Goal: Information Seeking & Learning: Learn about a topic

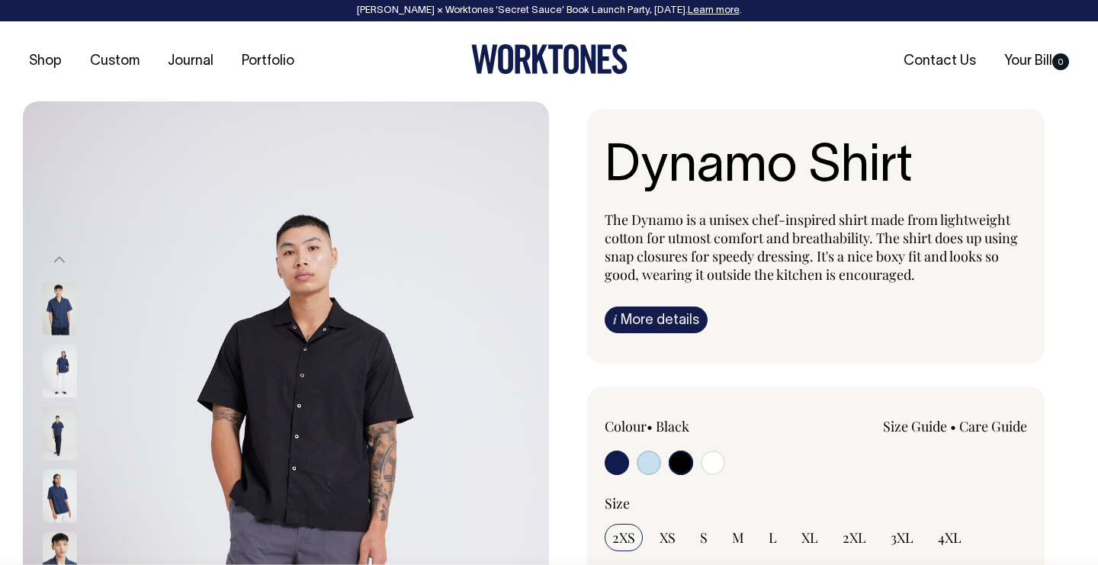
select select "Black"
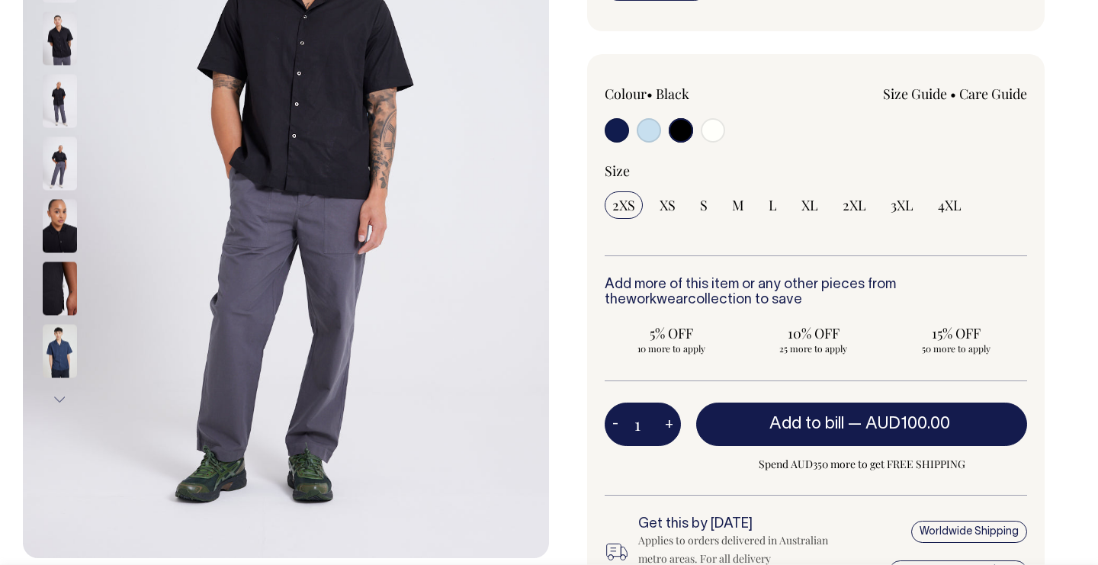
scroll to position [333, 0]
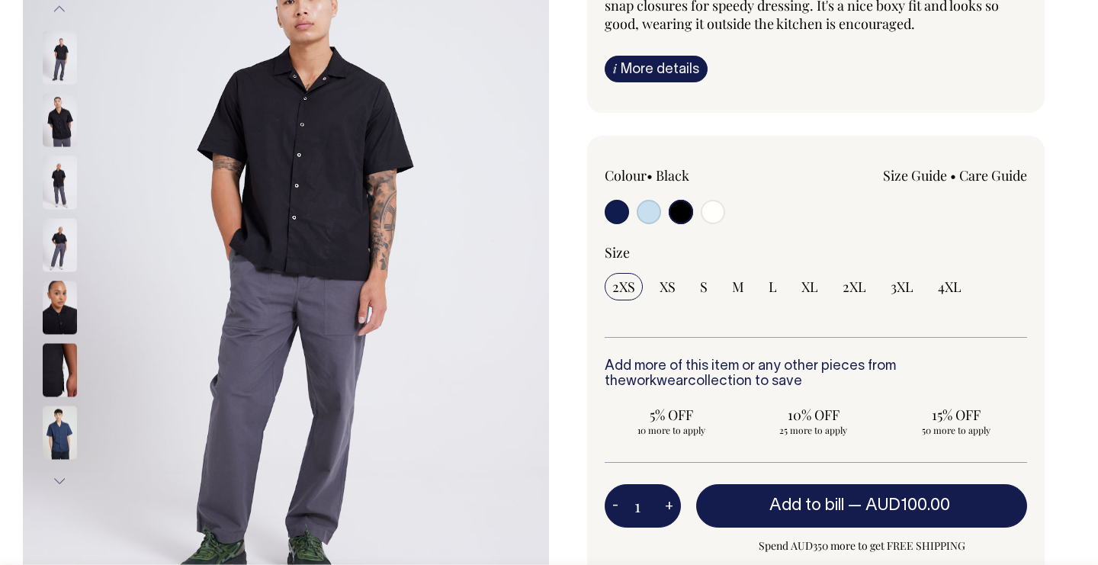
click at [661, 221] on div at bounding box center [689, 214] width 169 height 28
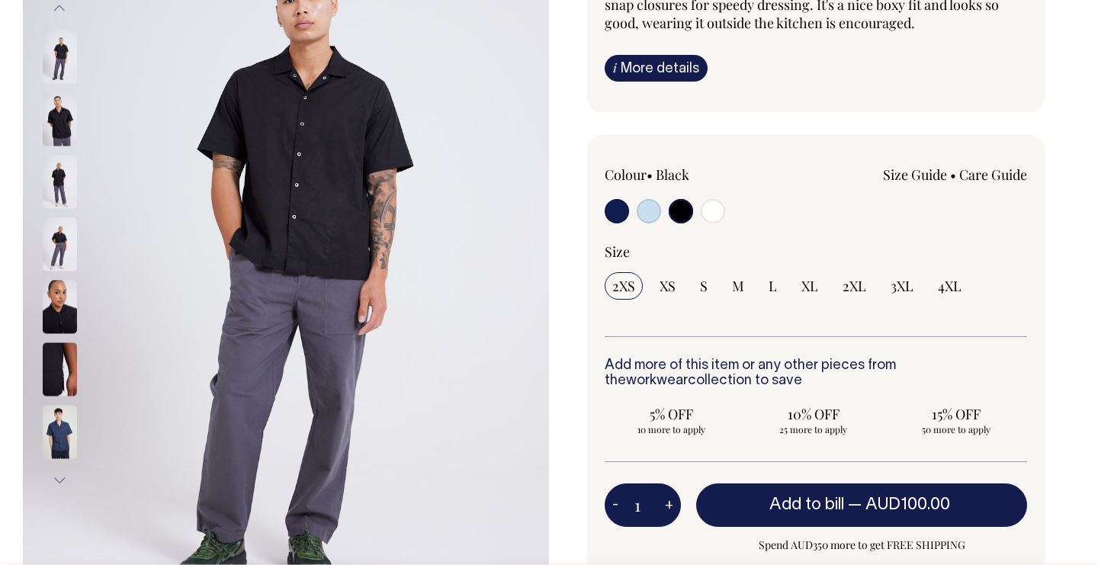
click at [647, 220] on input "radio" at bounding box center [649, 211] width 24 height 24
radio input "true"
select select "True Blue"
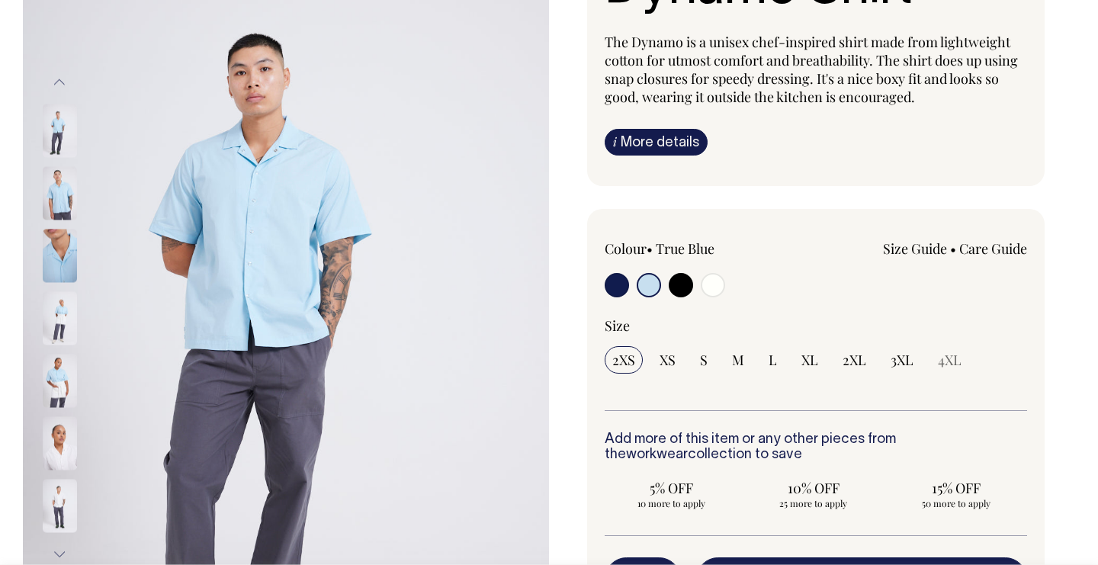
scroll to position [177, 0]
click at [682, 284] on input "radio" at bounding box center [681, 286] width 24 height 24
radio input "true"
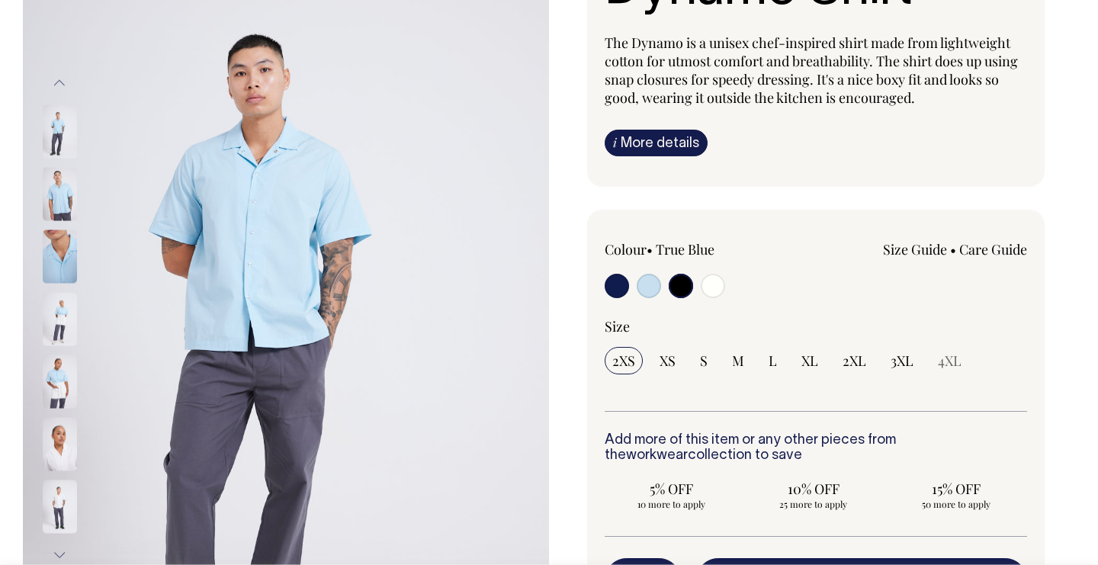
radio input "true"
select select "Black"
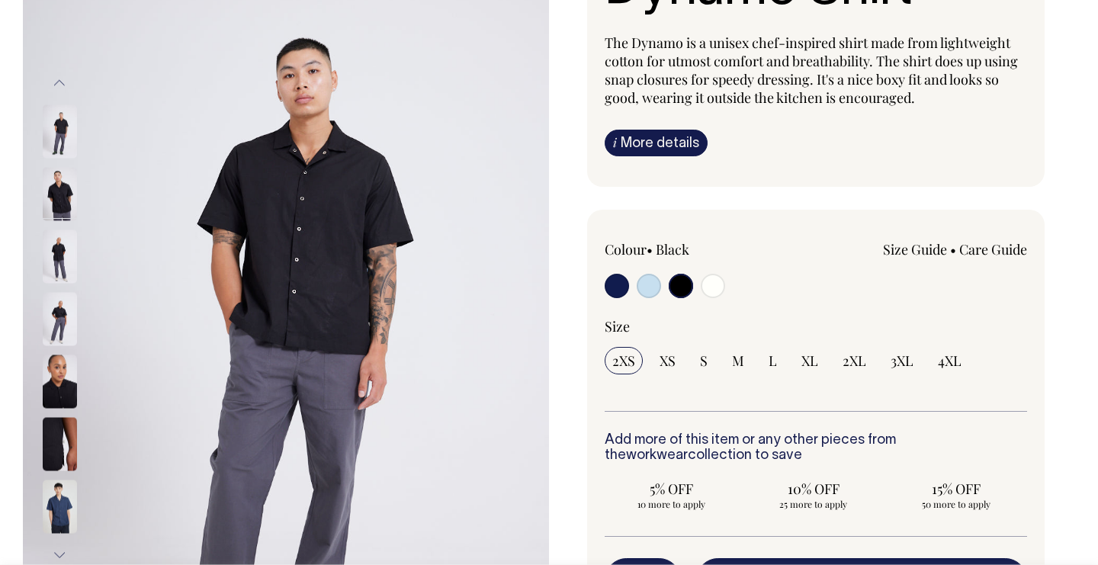
click at [723, 285] on input "radio" at bounding box center [713, 286] width 24 height 24
radio input "true"
select select "Off-White"
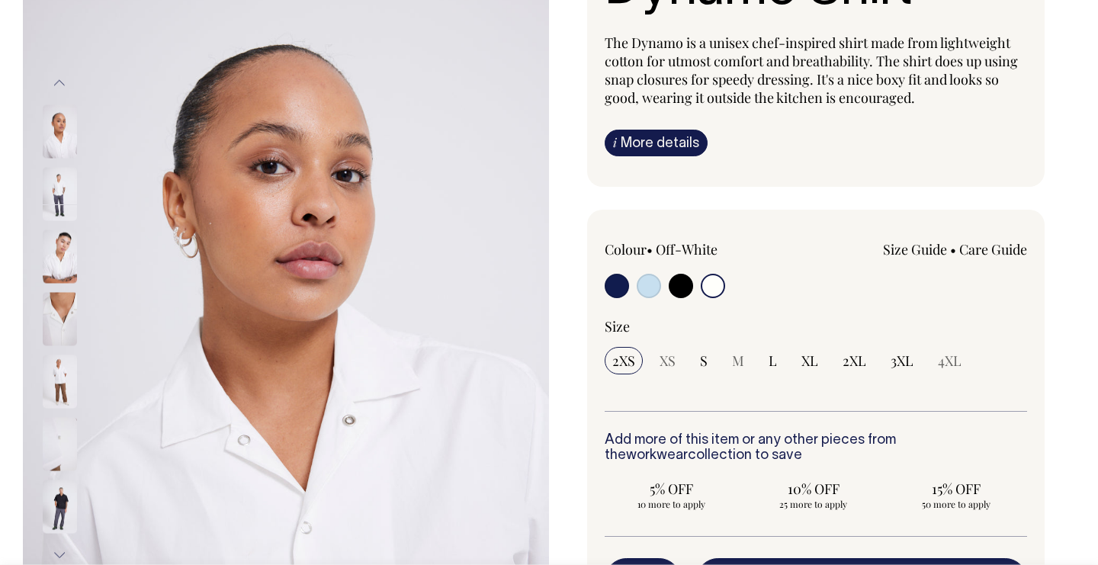
click at [622, 284] on input "radio" at bounding box center [617, 286] width 24 height 24
radio input "true"
select select "Dark Navy"
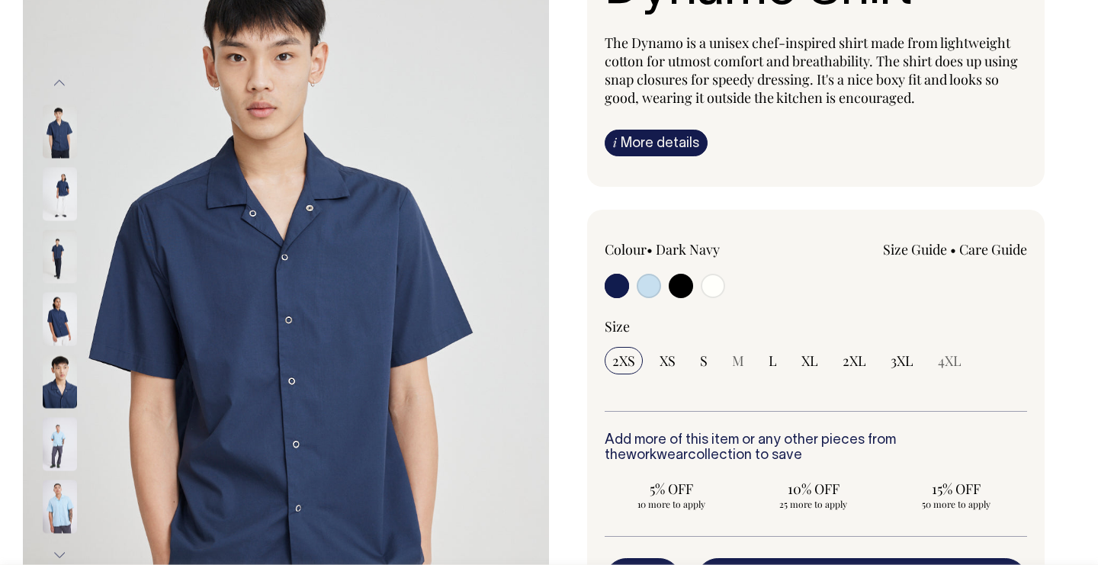
click at [645, 290] on input "radio" at bounding box center [649, 286] width 24 height 24
radio input "true"
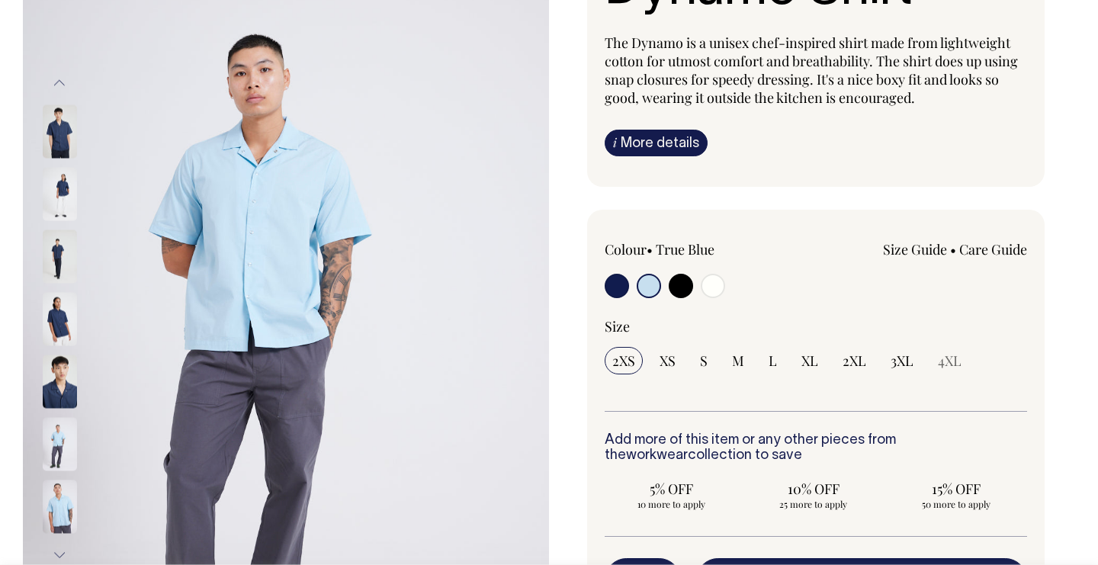
select select "True Blue"
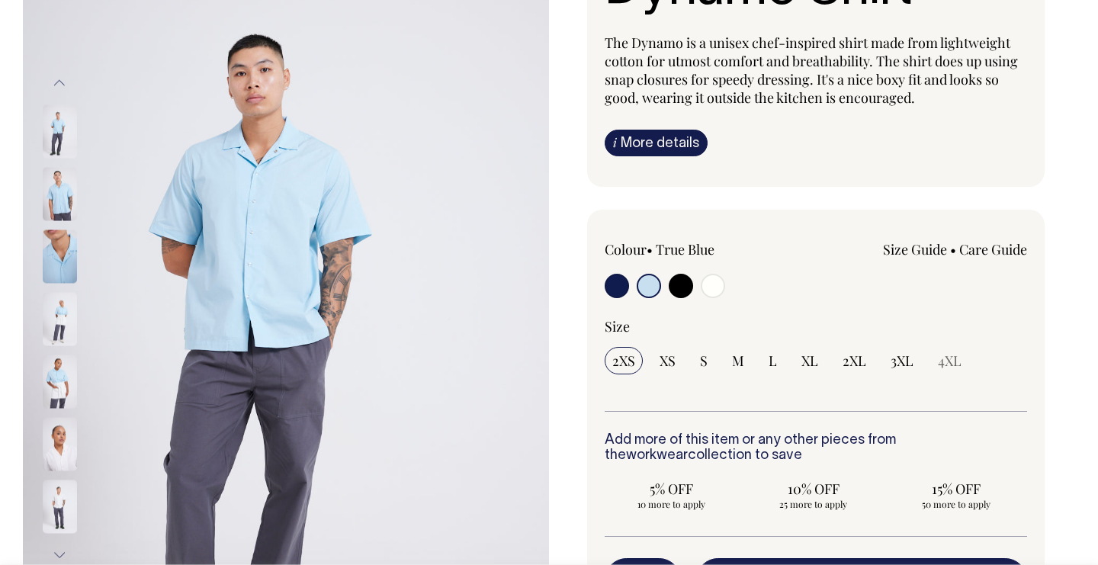
click at [679, 287] on input "radio" at bounding box center [681, 286] width 24 height 24
radio input "true"
select select "Black"
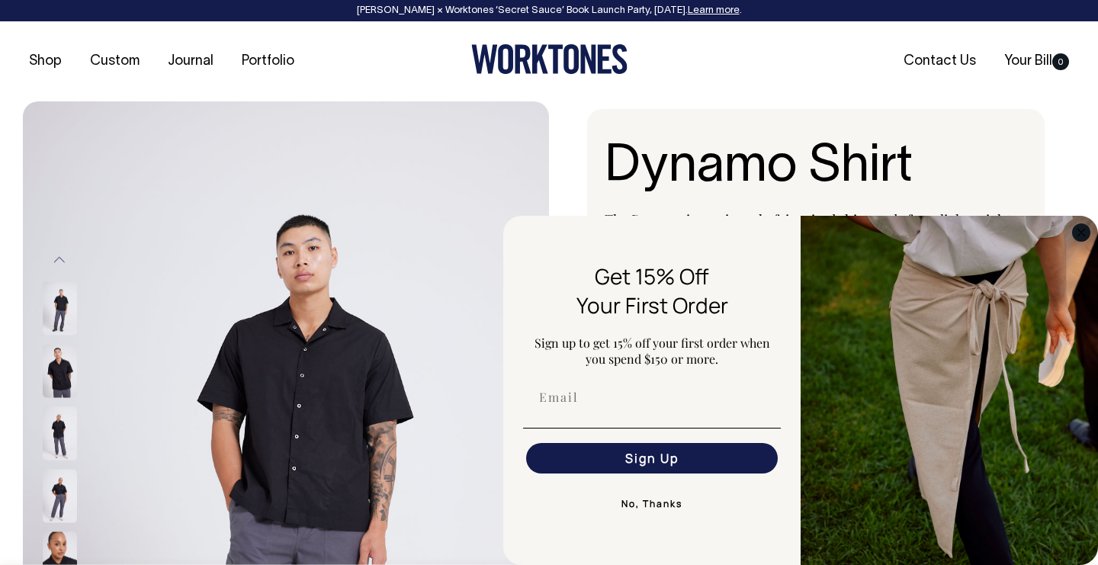
click at [1083, 231] on icon "Close dialog" at bounding box center [1081, 233] width 8 height 8
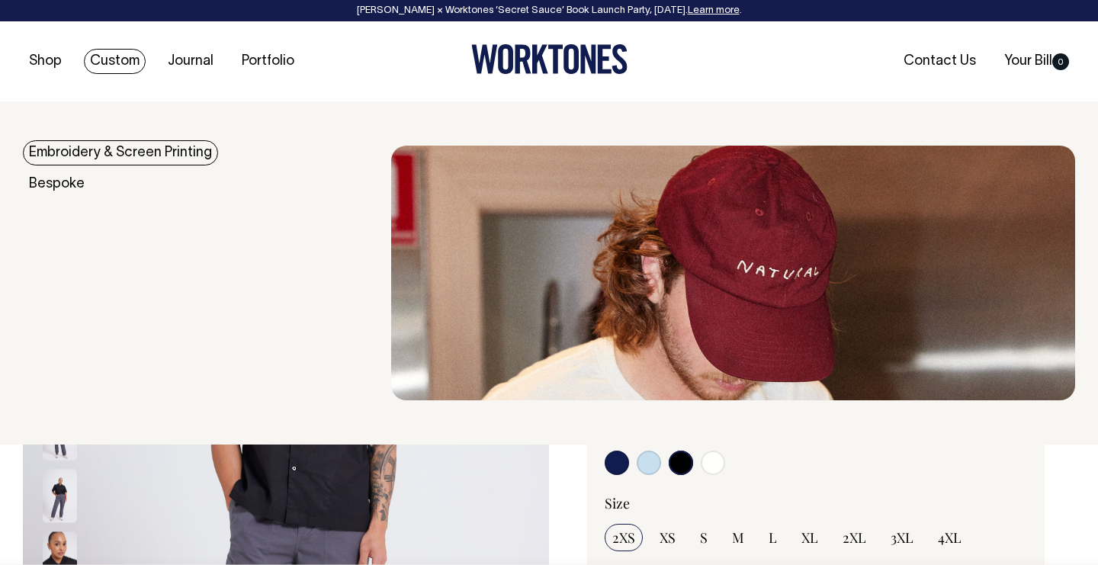
click at [91, 157] on link "Embroidery & Screen Printing" at bounding box center [120, 152] width 195 height 25
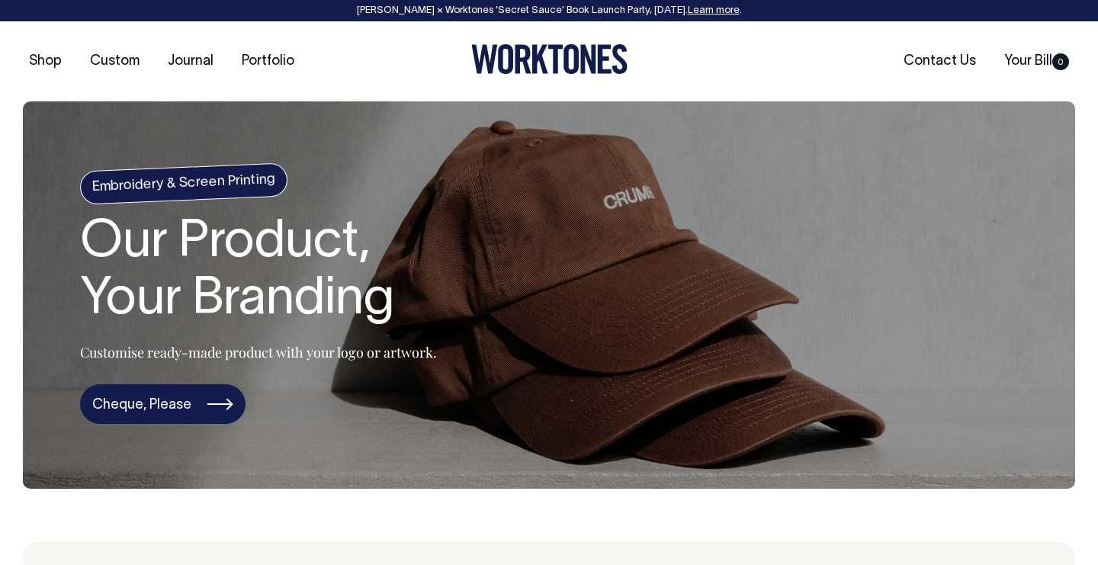
click at [194, 412] on link "Cheque, Please" at bounding box center [162, 404] width 165 height 40
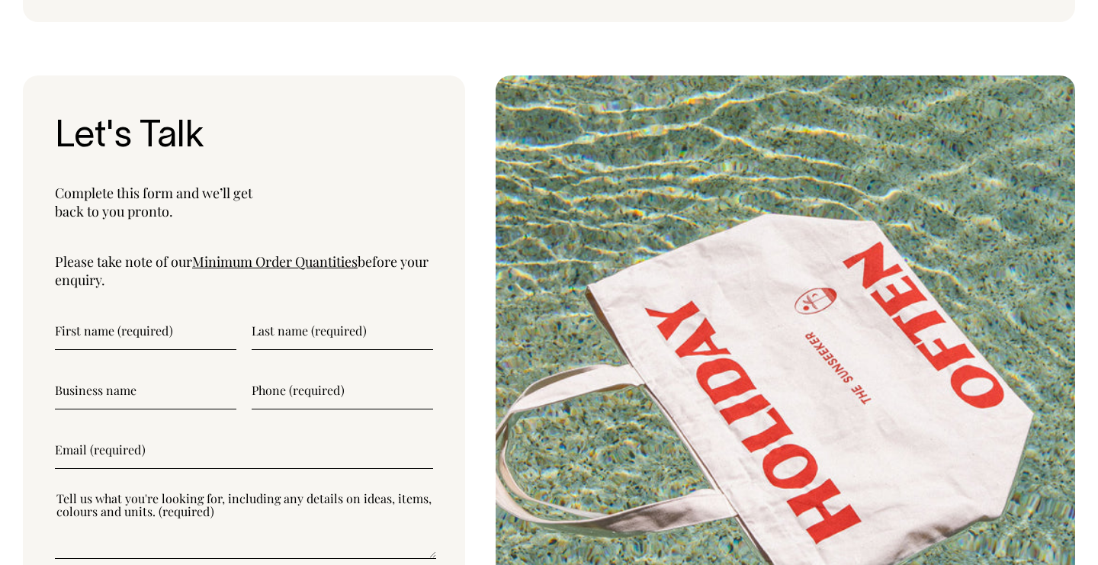
scroll to position [3843, 0]
click at [303, 252] on link "Minimum Order Quantities" at bounding box center [274, 261] width 165 height 18
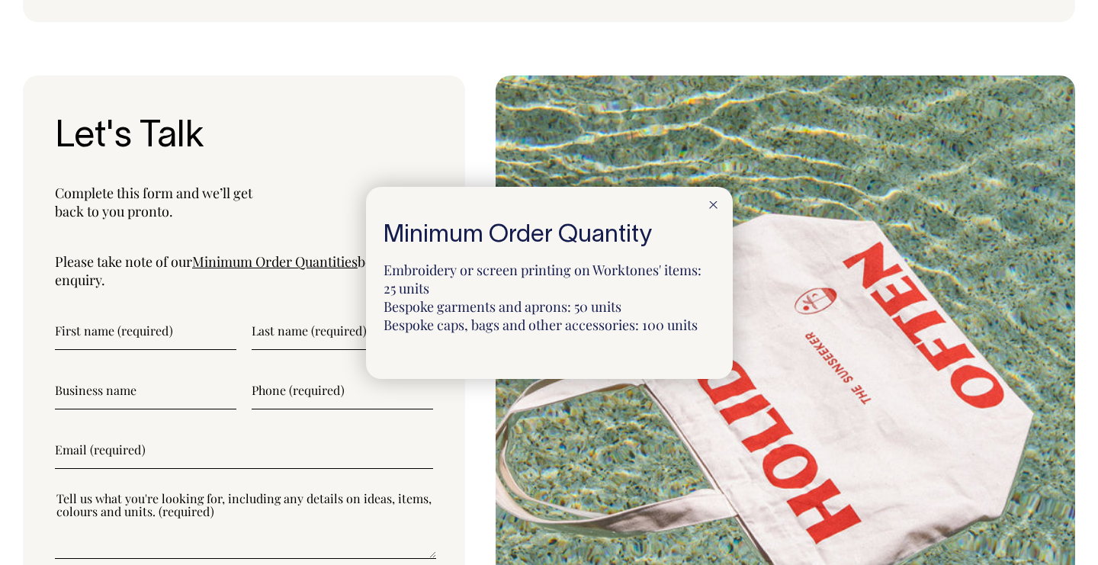
click at [426, 181] on div at bounding box center [549, 282] width 1098 height 565
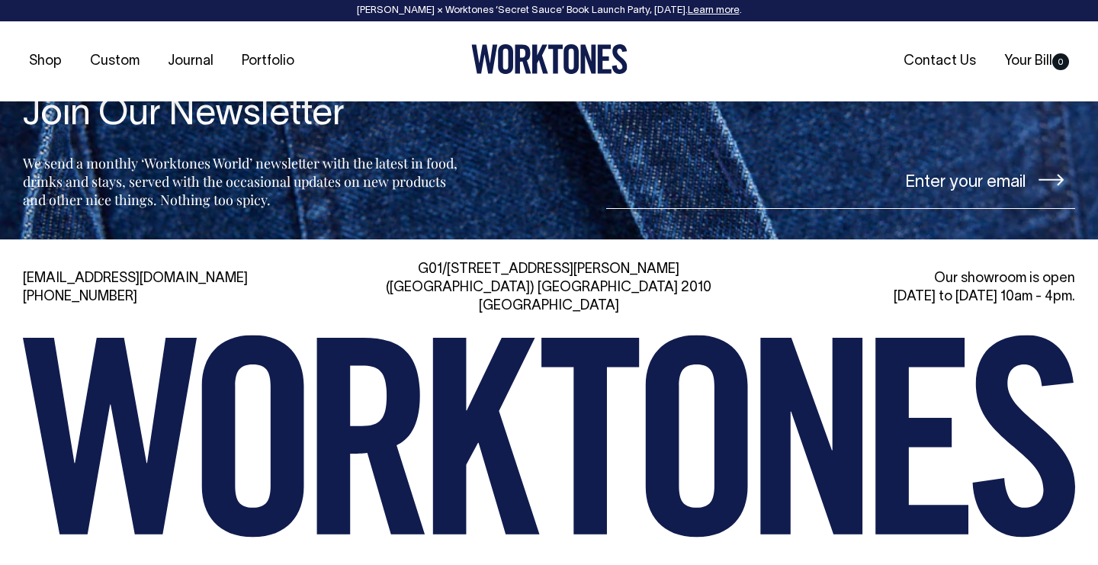
scroll to position [5300, 0]
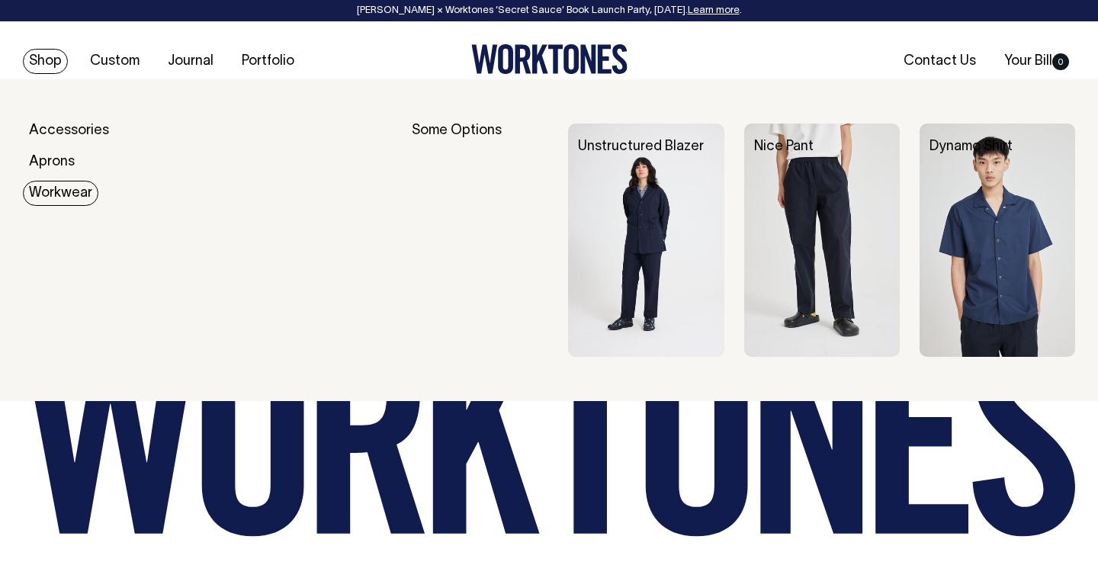
click at [57, 191] on link "Workwear" at bounding box center [60, 193] width 75 height 25
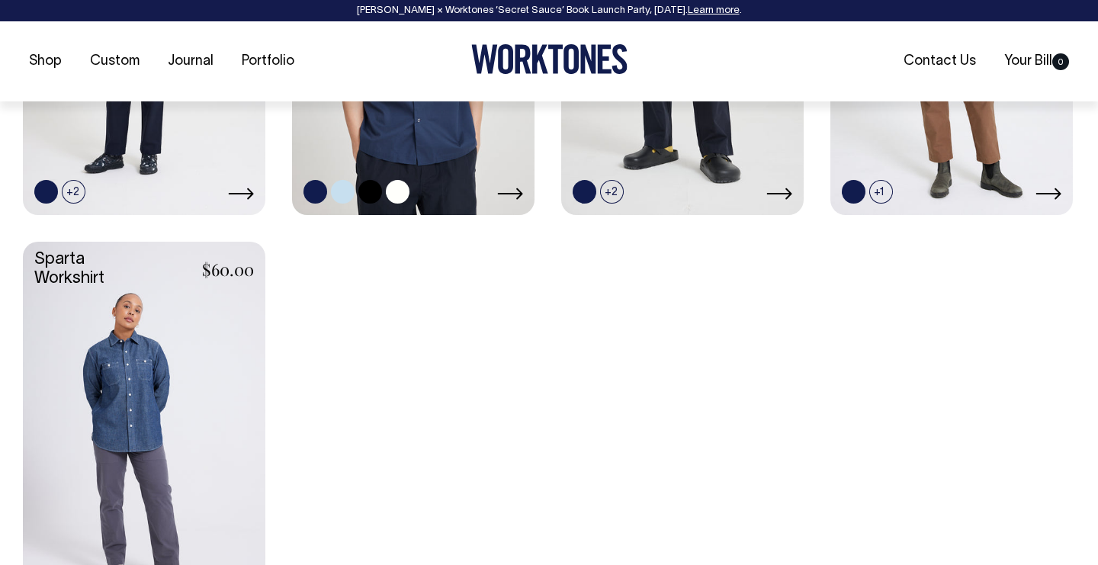
scroll to position [908, 0]
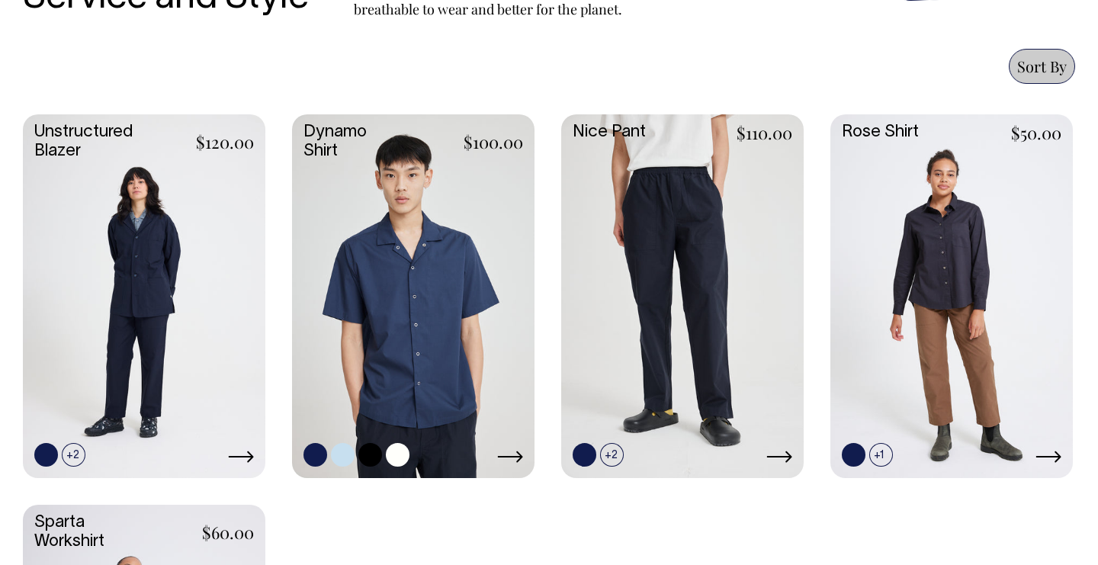
click at [458, 225] on link at bounding box center [413, 294] width 242 height 361
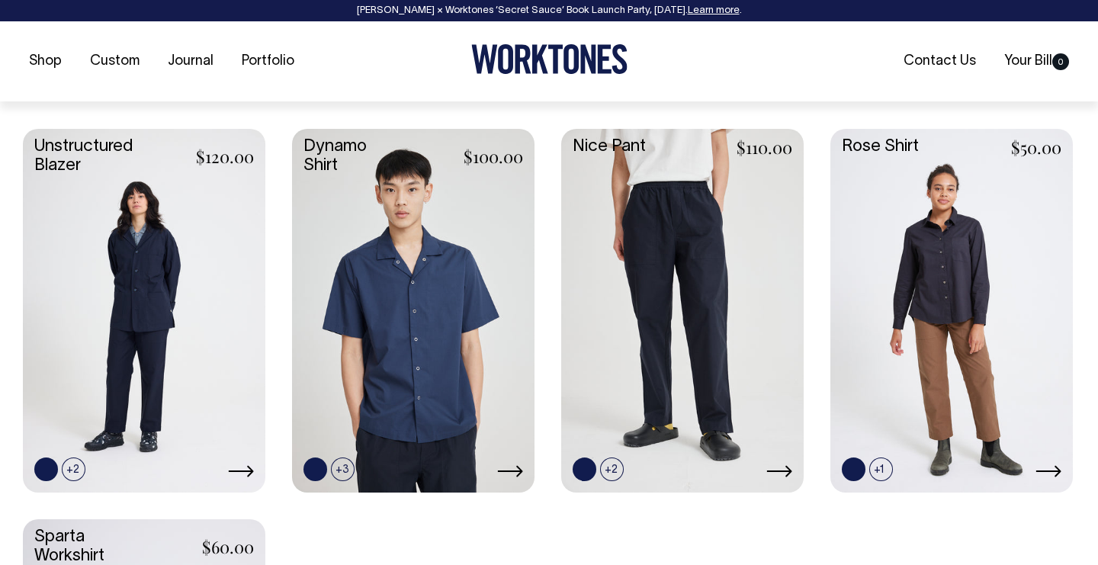
scroll to position [630, 0]
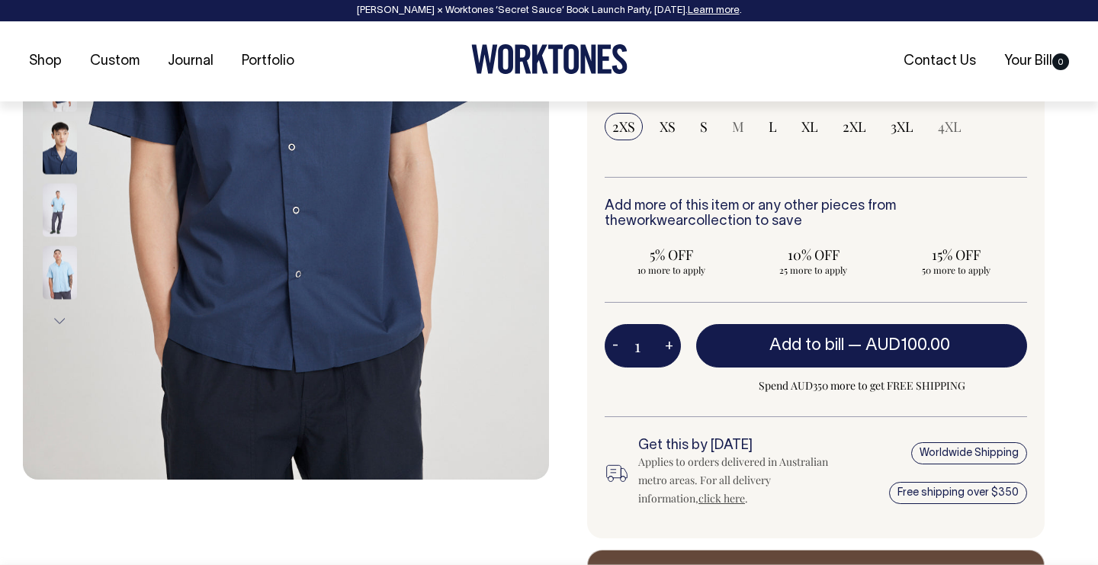
click at [68, 268] on img at bounding box center [60, 272] width 34 height 53
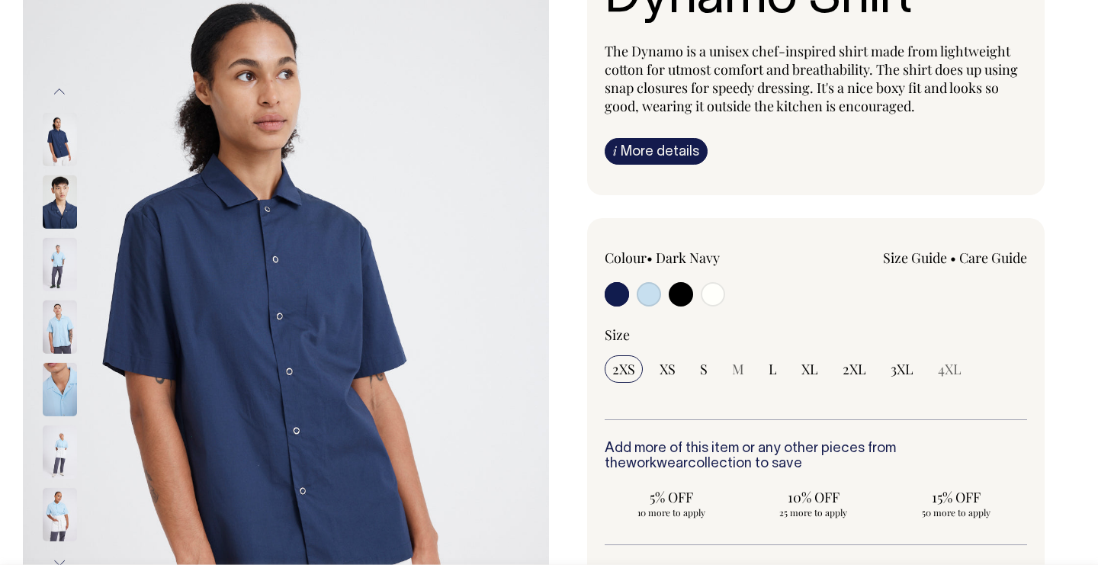
scroll to position [168, 0]
click at [57, 149] on img at bounding box center [60, 140] width 34 height 53
click at [63, 88] on button "Previous" at bounding box center [59, 92] width 23 height 34
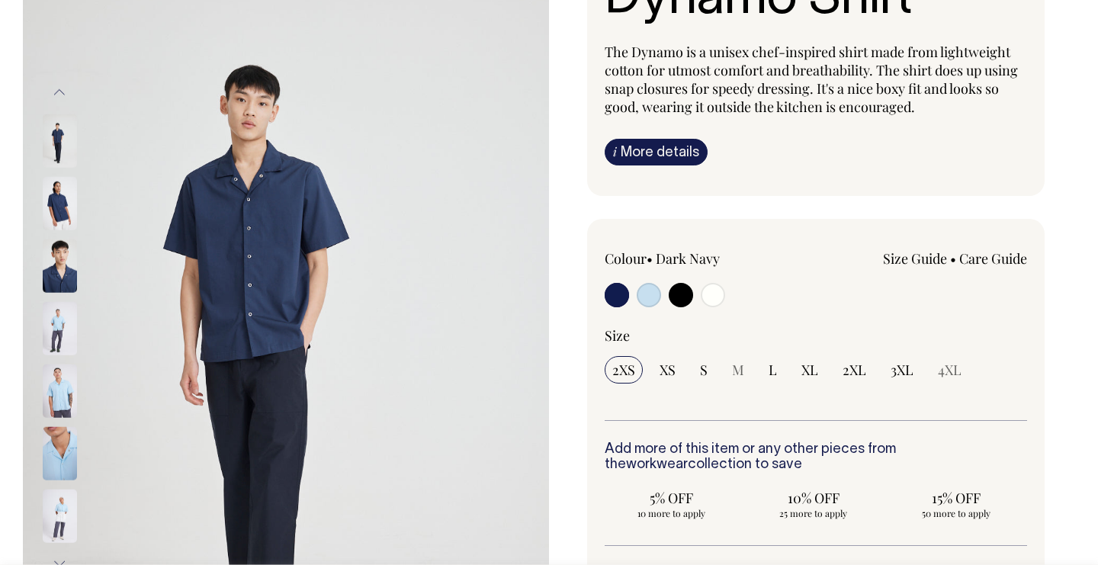
click at [63, 117] on img at bounding box center [60, 140] width 34 height 53
click at [63, 101] on button "Previous" at bounding box center [59, 92] width 23 height 34
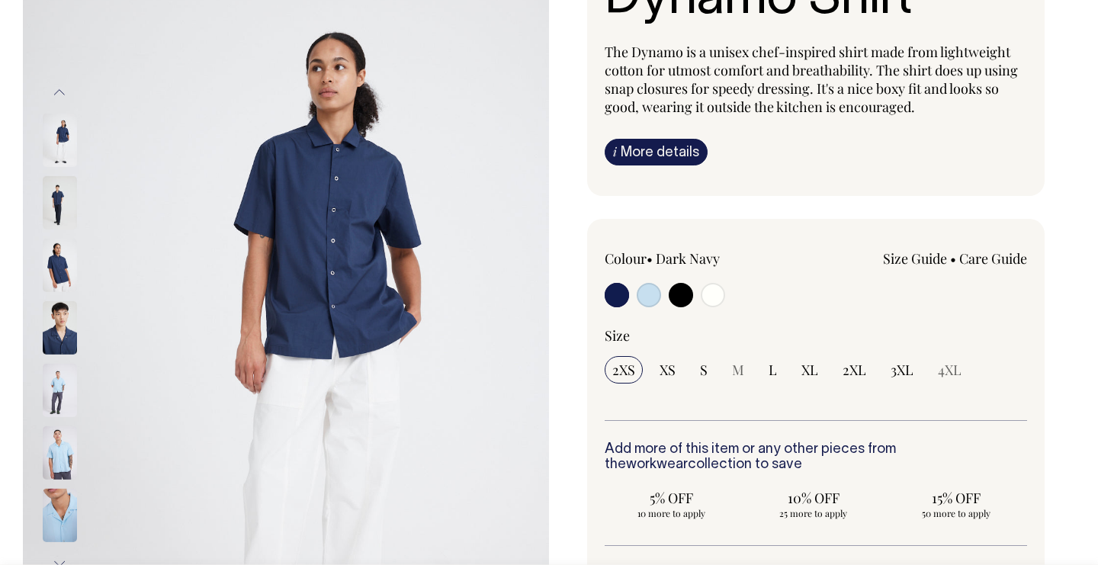
click at [63, 102] on button "Previous" at bounding box center [59, 92] width 23 height 34
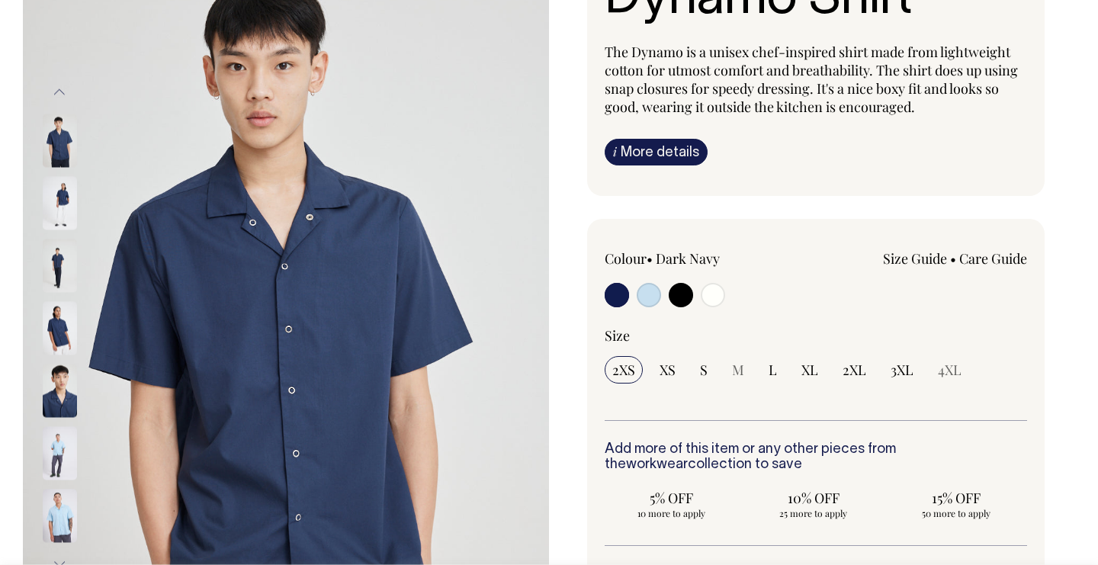
click at [63, 103] on button "Previous" at bounding box center [59, 92] width 23 height 34
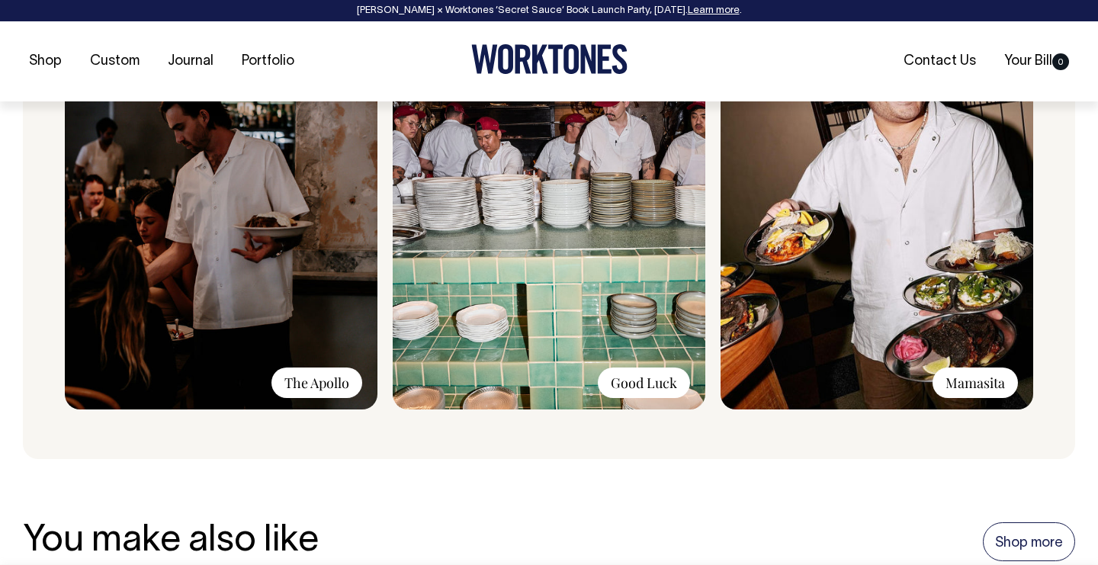
click at [894, 311] on img at bounding box center [877, 206] width 313 height 408
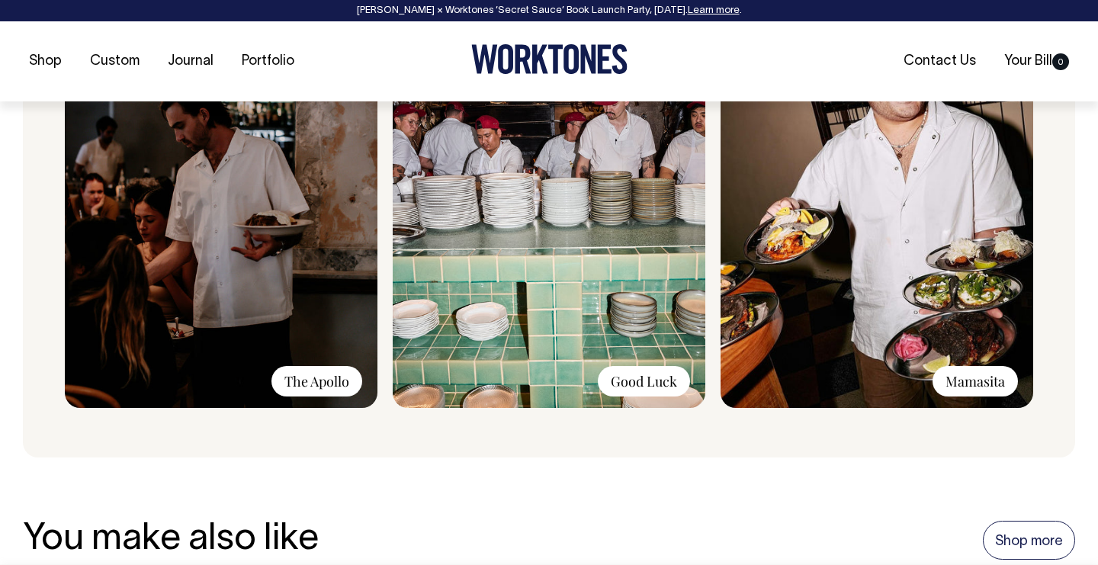
scroll to position [1248, 0]
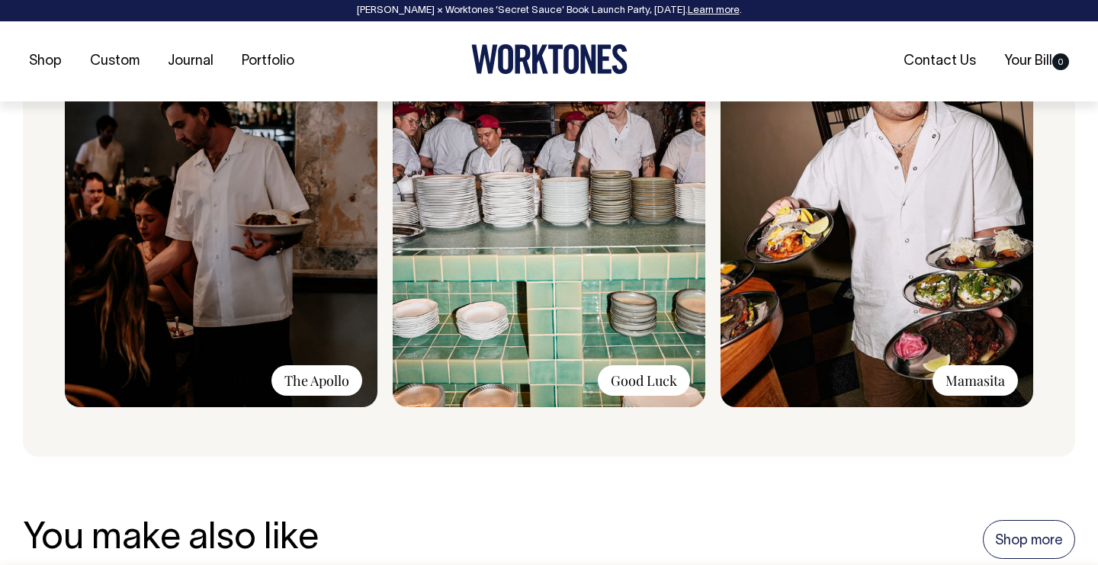
click at [988, 380] on div "Mamasita" at bounding box center [975, 380] width 85 height 31
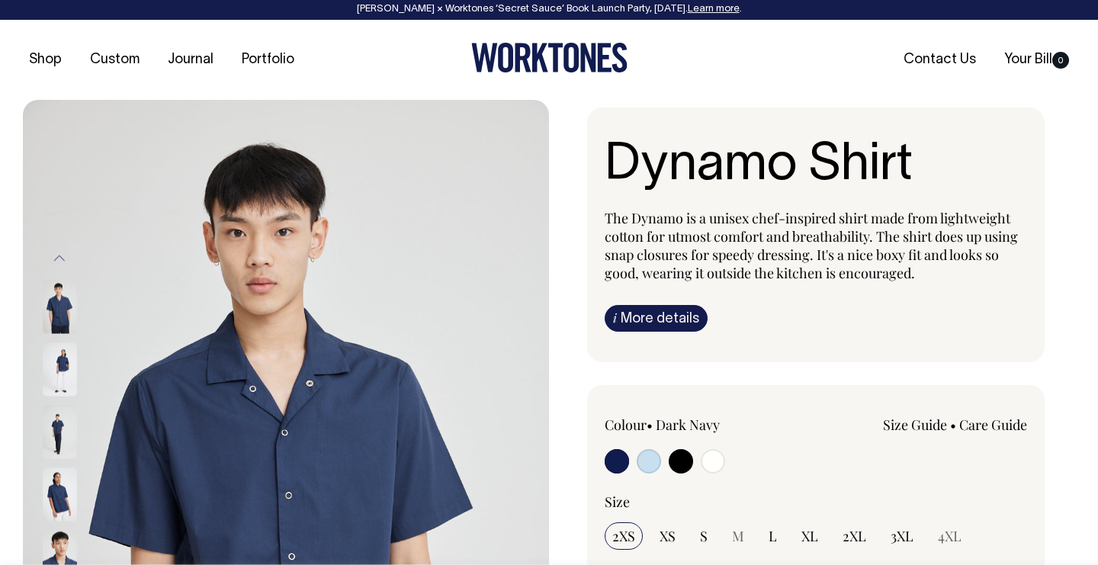
scroll to position [0, 0]
